Goal: Use online tool/utility: Utilize a website feature to perform a specific function

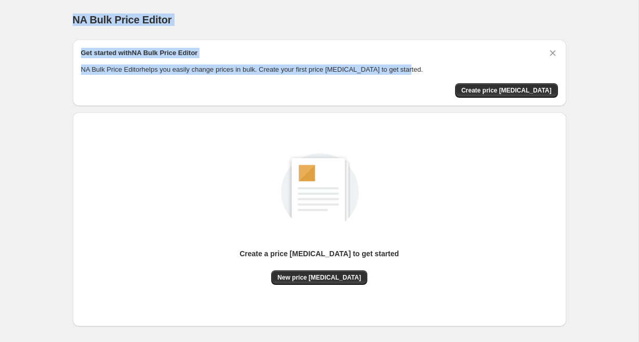
drag, startPoint x: 69, startPoint y: 19, endPoint x: 405, endPoint y: 72, distance: 341.0
click at [405, 72] on div "NA Bulk Price Editor. This page is ready NA Bulk Price Editor Get started with …" at bounding box center [319, 194] width 518 height 389
click at [405, 71] on p "NA Bulk Price Editor helps you easily change prices in bulk. Create your first …" at bounding box center [319, 69] width 477 height 10
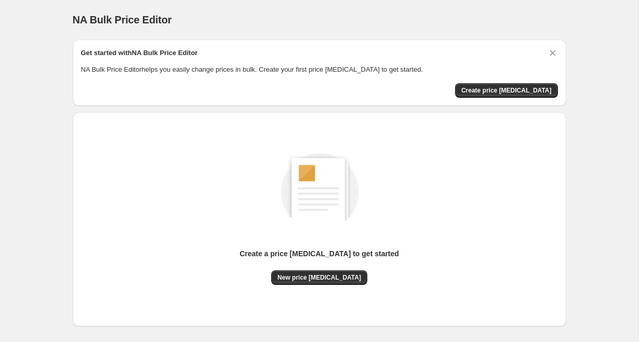
click at [173, 54] on h2 "Get started with NA Bulk Price Editor" at bounding box center [139, 53] width 117 height 10
click at [157, 65] on p "NA Bulk Price Editor helps you easily change prices in bulk. Create your first …" at bounding box center [319, 69] width 477 height 10
